Goal: Information Seeking & Learning: Check status

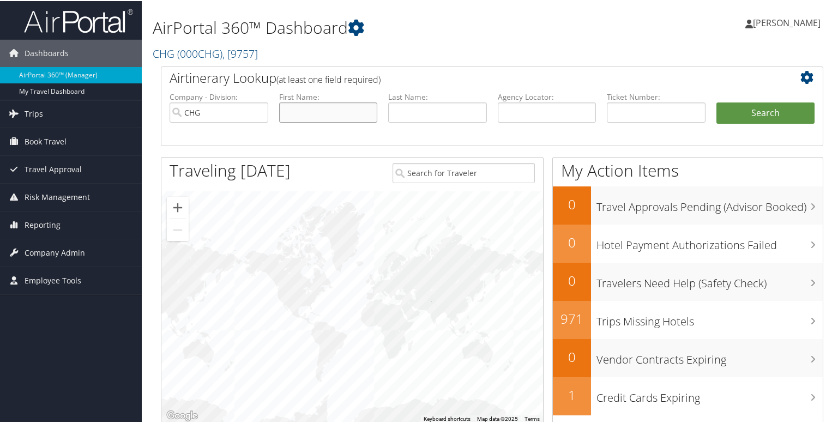
drag, startPoint x: 303, startPoint y: 107, endPoint x: 283, endPoint y: 107, distance: 20.2
click at [303, 107] on input "text" at bounding box center [328, 111] width 99 height 20
click at [38, 170] on span "Travel Approval" at bounding box center [53, 168] width 57 height 27
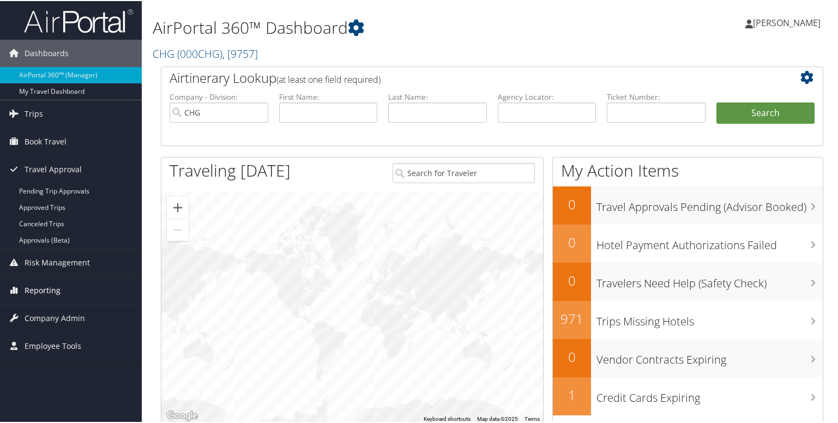
click at [21, 293] on icon at bounding box center [13, 289] width 16 height 16
click at [303, 108] on input "text" at bounding box center [328, 111] width 99 height 20
paste input "[PERSON_NAME][MEDICAL_DATA]"
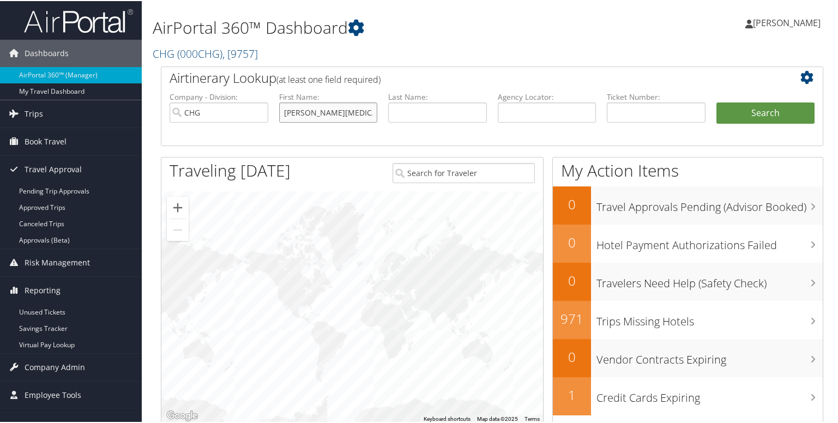
type input "[PERSON_NAME][MEDICAL_DATA]"
drag, startPoint x: 426, startPoint y: 113, endPoint x: 381, endPoint y: 126, distance: 47.6
click at [426, 113] on input "text" at bounding box center [437, 111] width 99 height 20
paste input "[PERSON_NAME][MEDICAL_DATA]"
type input "[PERSON_NAME][MEDICAL_DATA]"
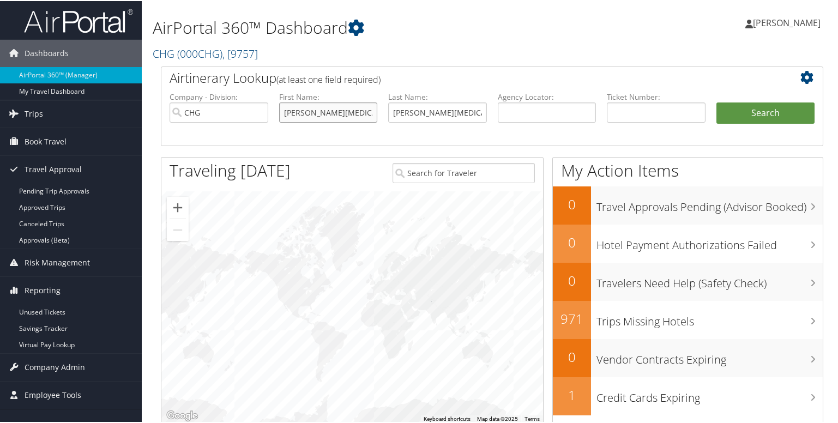
drag, startPoint x: 316, startPoint y: 115, endPoint x: 219, endPoint y: 115, distance: 97.6
click at [219, 115] on ul "Company - Division: CHG First Name: [PERSON_NAME][MEDICAL_DATA] Last Name: [PER…" at bounding box center [492, 118] width 656 height 55
type input "[MEDICAL_DATA]"
drag, startPoint x: 422, startPoint y: 116, endPoint x: 530, endPoint y: 115, distance: 108.5
click at [530, 115] on ul "Company - Division: CHG First Name: [PERSON_NAME] Last Name: [PERSON_NAME][MEDI…" at bounding box center [492, 118] width 656 height 55
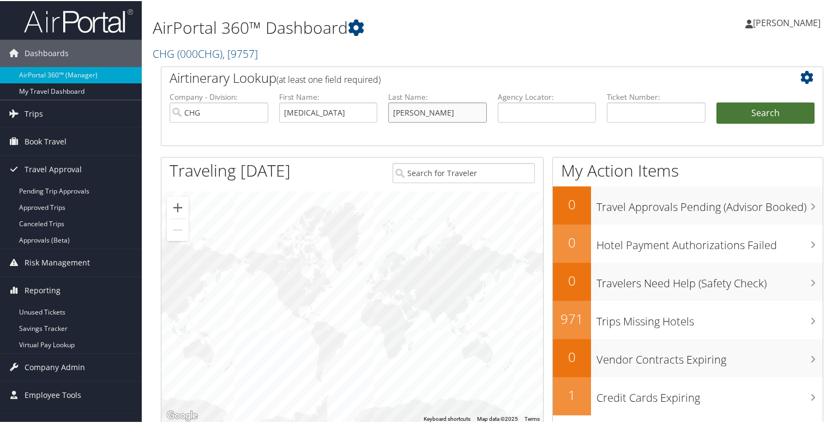
type input "[PERSON_NAME]"
drag, startPoint x: 755, startPoint y: 112, endPoint x: 766, endPoint y: 125, distance: 16.6
click at [755, 112] on button "Search" at bounding box center [766, 112] width 99 height 22
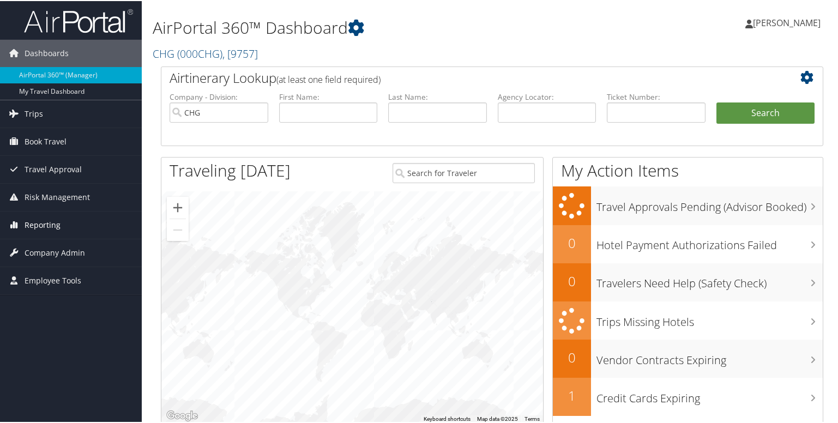
click at [36, 219] on span "Reporting" at bounding box center [43, 224] width 36 height 27
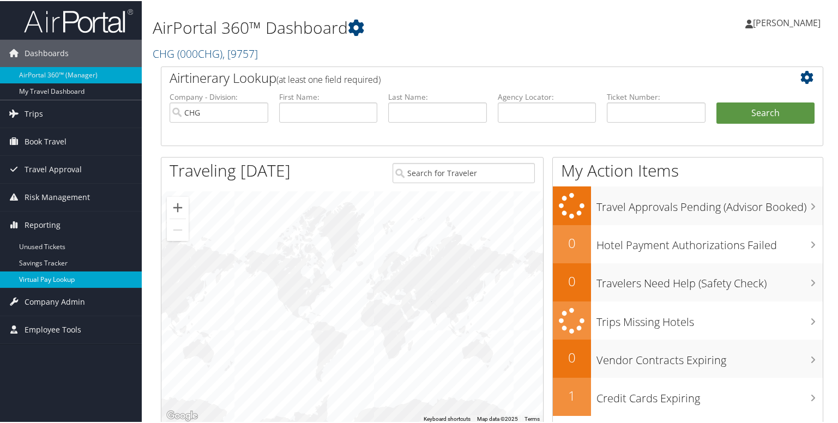
click at [53, 280] on link "Virtual Pay Lookup" at bounding box center [71, 279] width 142 height 16
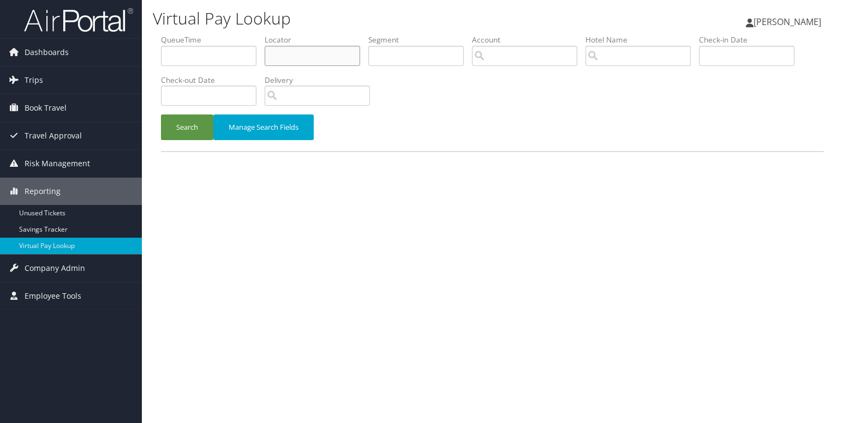
click at [281, 64] on input "text" at bounding box center [312, 56] width 95 height 20
paste input "COMVJG"
type input "COMVJG"
click at [173, 124] on button "Search" at bounding box center [187, 128] width 52 height 26
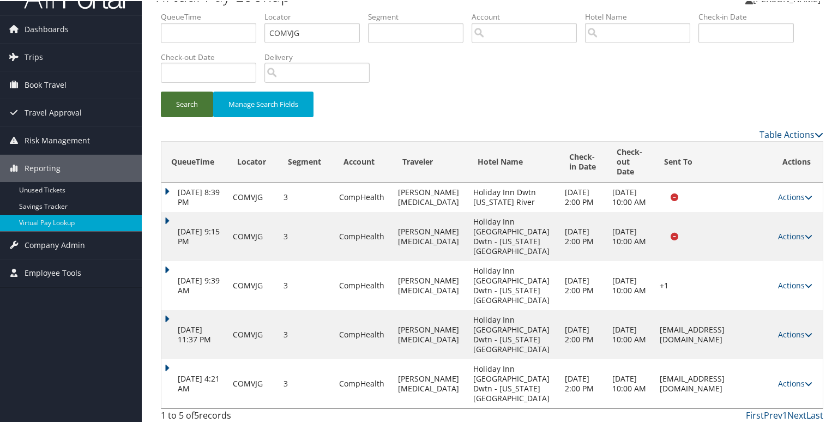
scroll to position [37, 0]
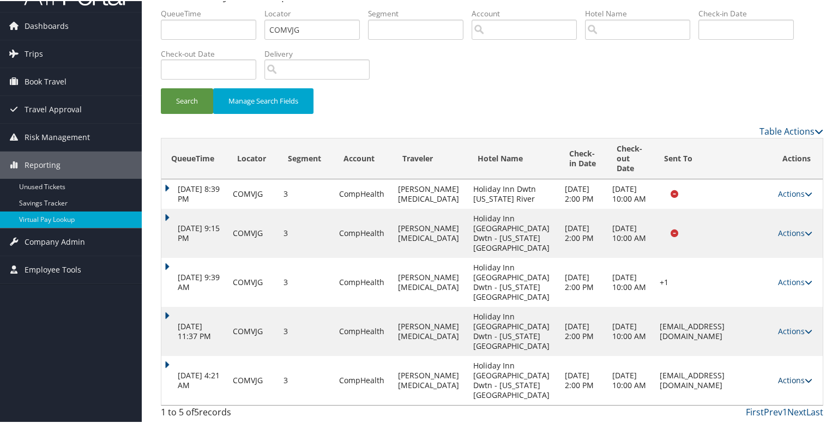
click at [790, 381] on link "Actions" at bounding box center [795, 379] width 34 height 10
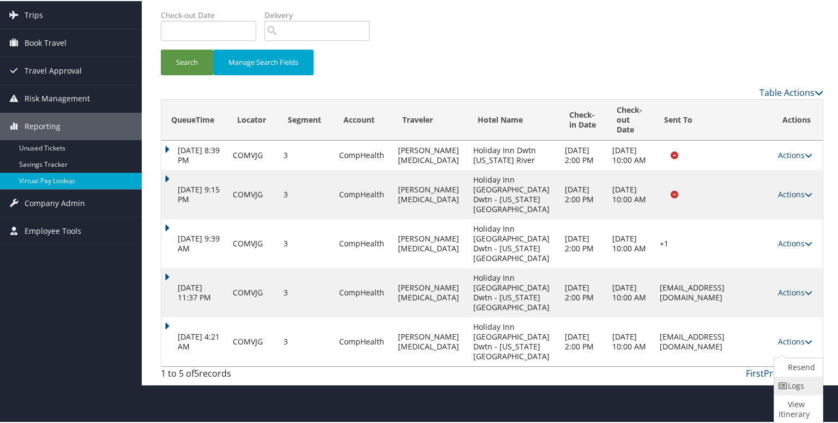
click at [786, 379] on link "Logs" at bounding box center [797, 385] width 46 height 19
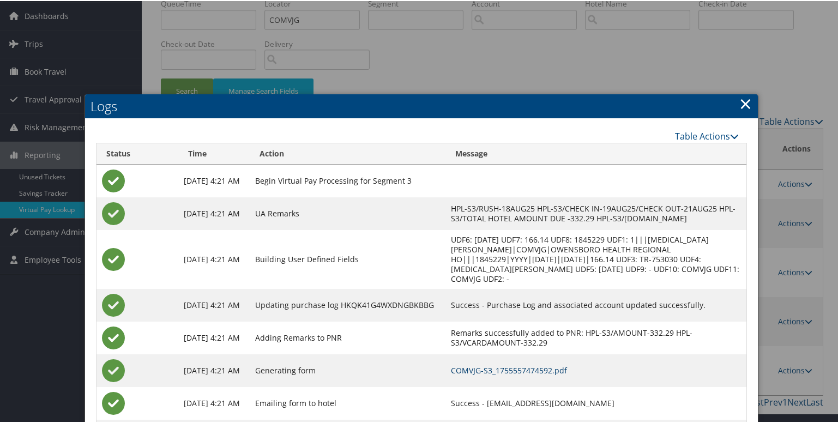
click at [520, 364] on link "COMVJG-S3_1755557474592.pdf" at bounding box center [509, 369] width 116 height 10
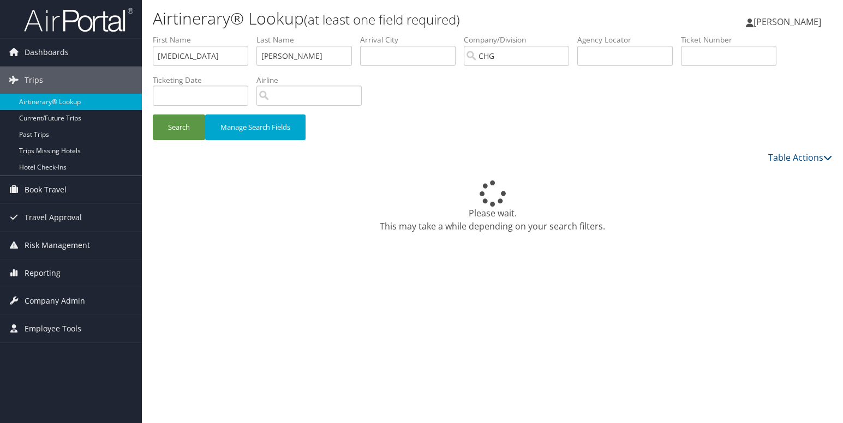
click at [423, 243] on div "Airtinerary® Lookup (at least one field required) Luke Perry Luke Perry My Sett…" at bounding box center [492, 211] width 701 height 423
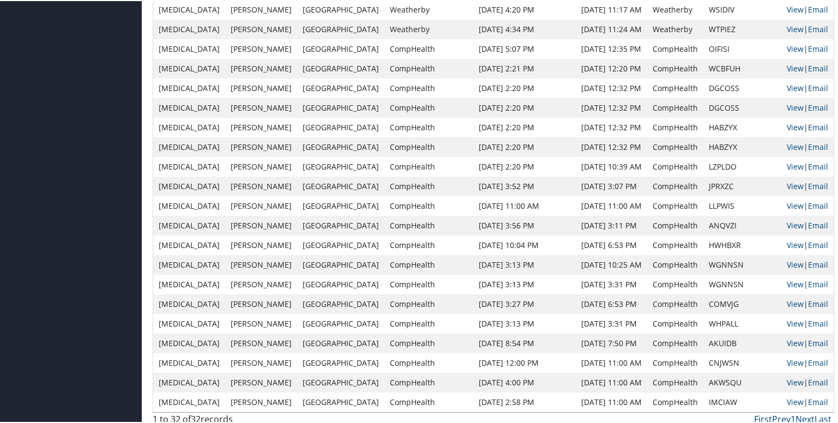
scroll to position [469, 0]
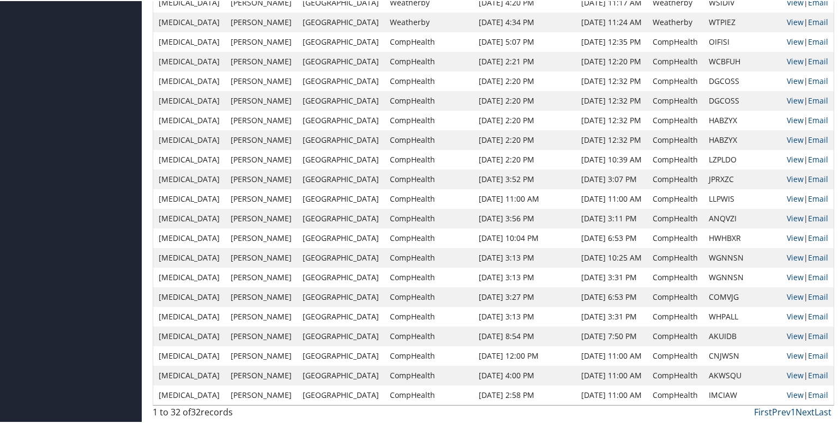
click at [713, 295] on td "COMVJG" at bounding box center [743, 296] width 78 height 20
copy td "COMVJG"
